Goal: Navigation & Orientation: Find specific page/section

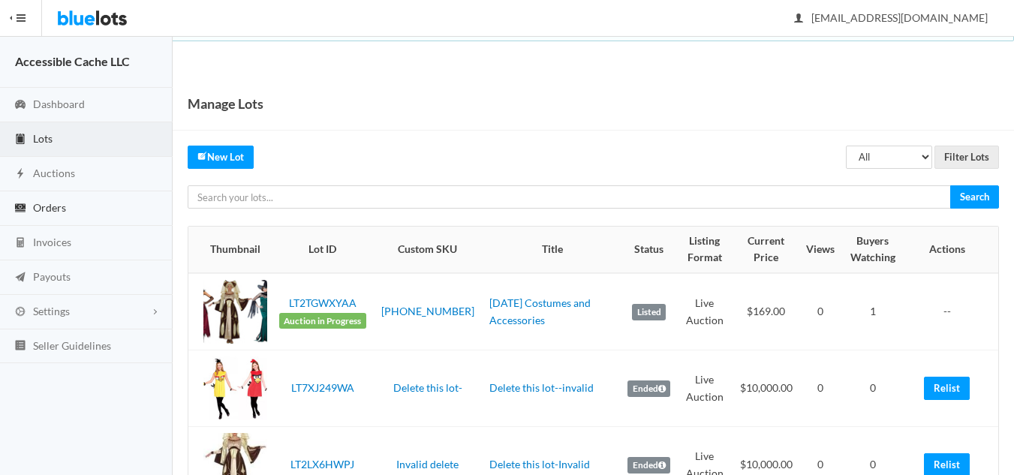
click at [52, 206] on span "Orders" at bounding box center [49, 207] width 33 height 13
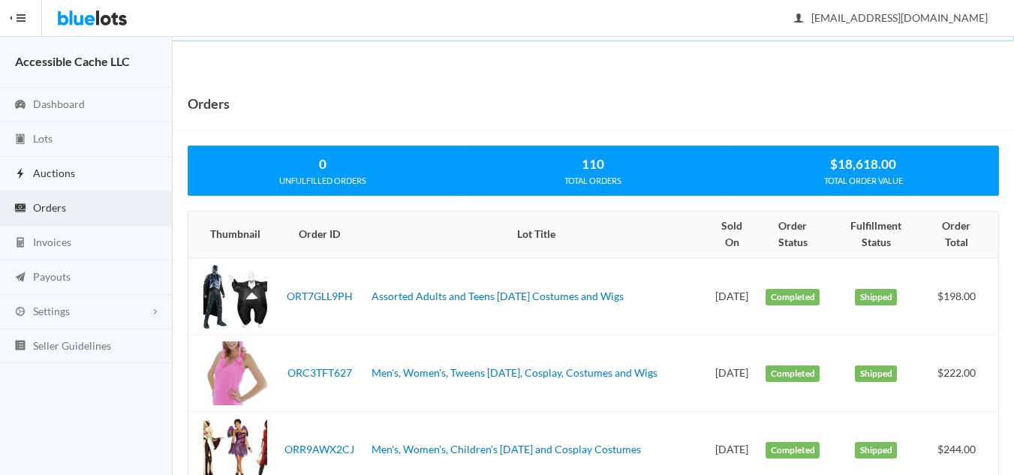
click at [66, 172] on span "Auctions" at bounding box center [54, 173] width 42 height 13
